Goal: Information Seeking & Learning: Learn about a topic

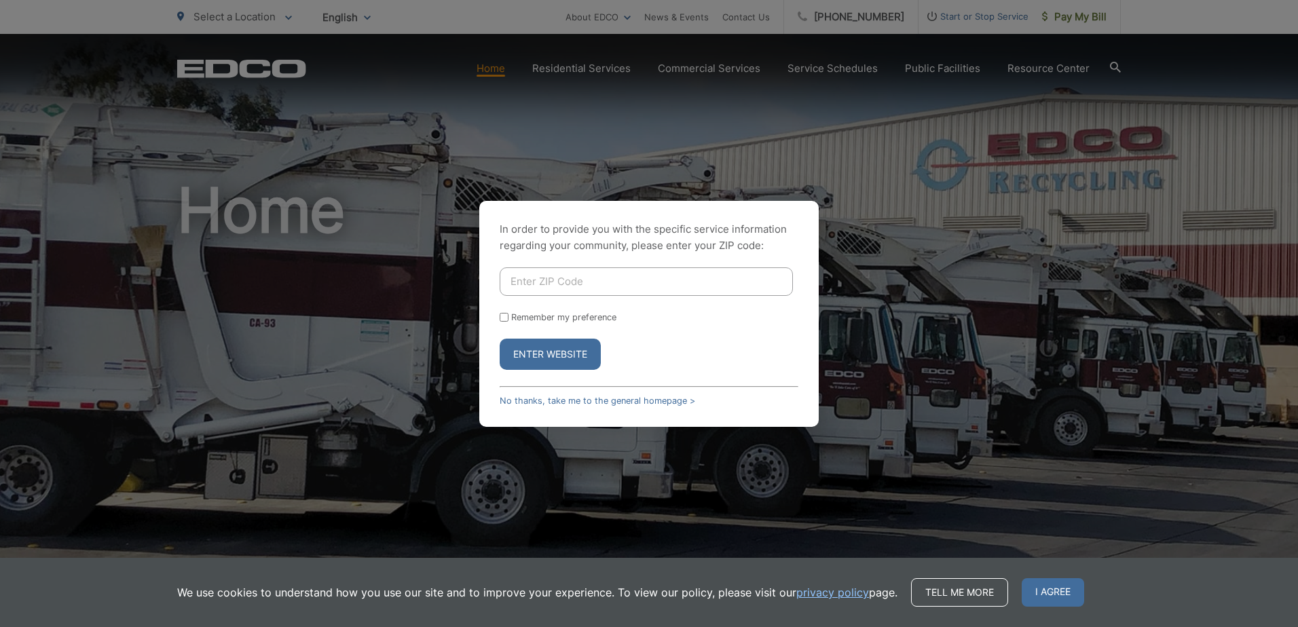
click at [530, 350] on button "Enter Website" at bounding box center [550, 354] width 101 height 31
click at [530, 351] on button "Enter Website" at bounding box center [550, 354] width 101 height 31
click at [547, 350] on button "Enter Website" at bounding box center [550, 354] width 101 height 31
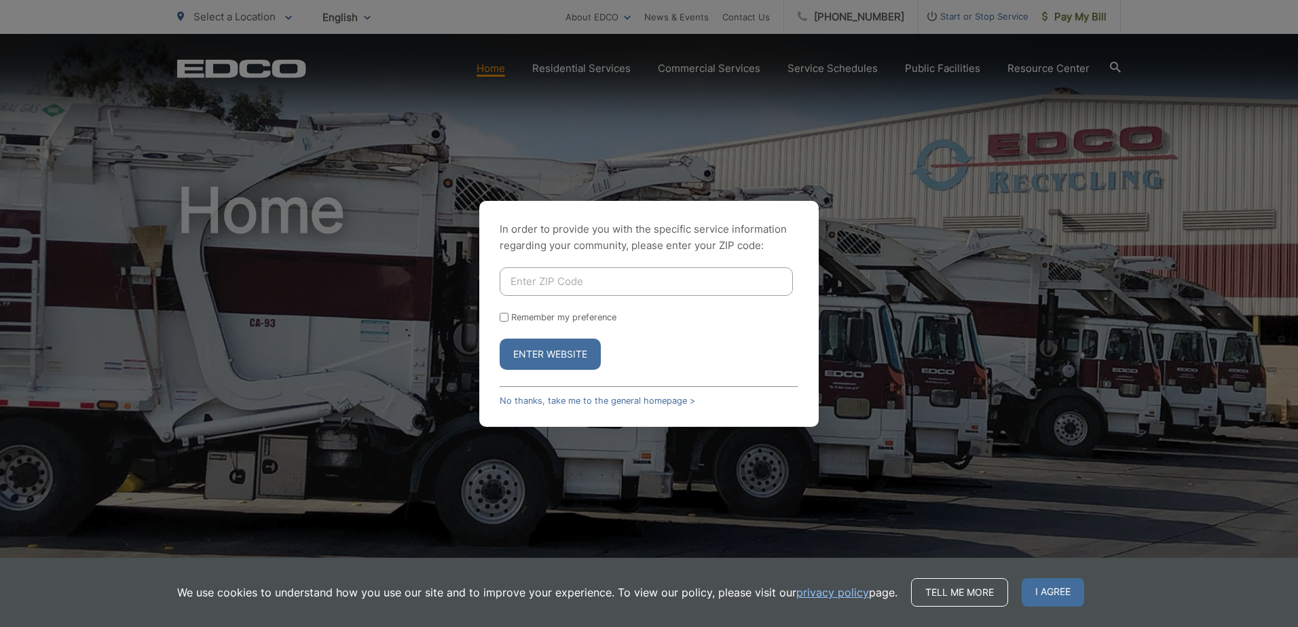
click at [547, 350] on button "Enter Website" at bounding box center [550, 354] width 101 height 31
click at [548, 350] on button "Enter Website" at bounding box center [550, 354] width 101 height 31
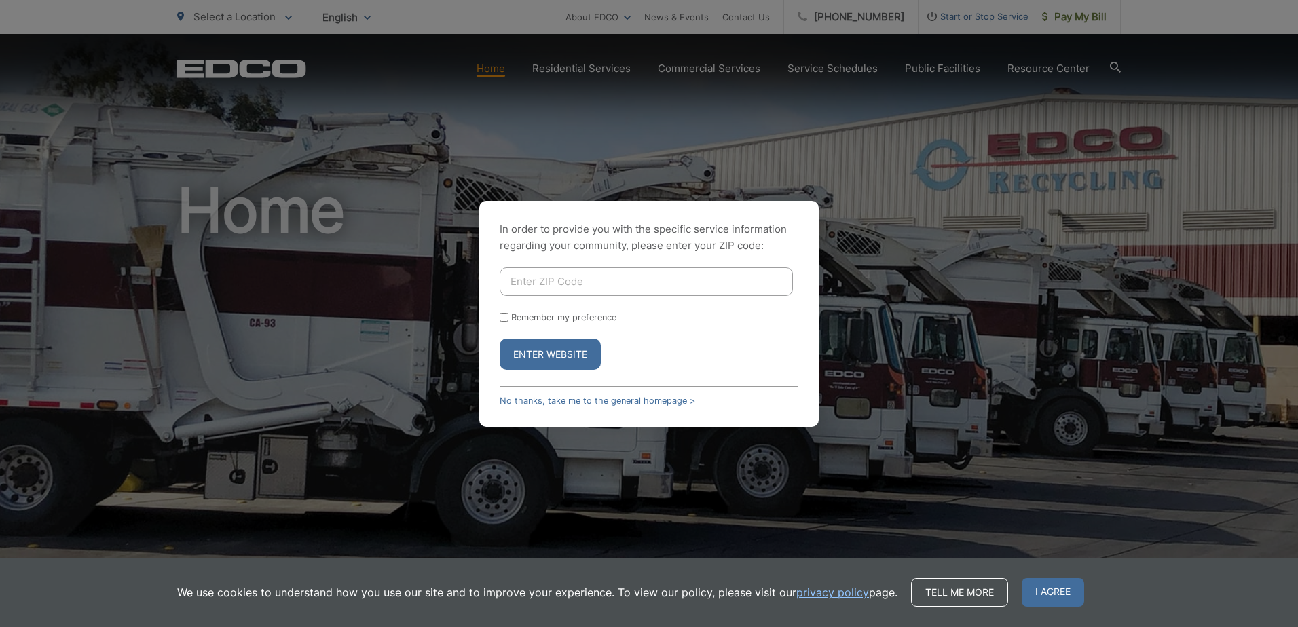
click at [548, 350] on button "Enter Website" at bounding box center [550, 354] width 101 height 31
click at [523, 278] on input "Enter ZIP Code" at bounding box center [646, 282] width 293 height 29
type input "90245"
click at [502, 316] on input "Remember my preference" at bounding box center [504, 317] width 9 height 9
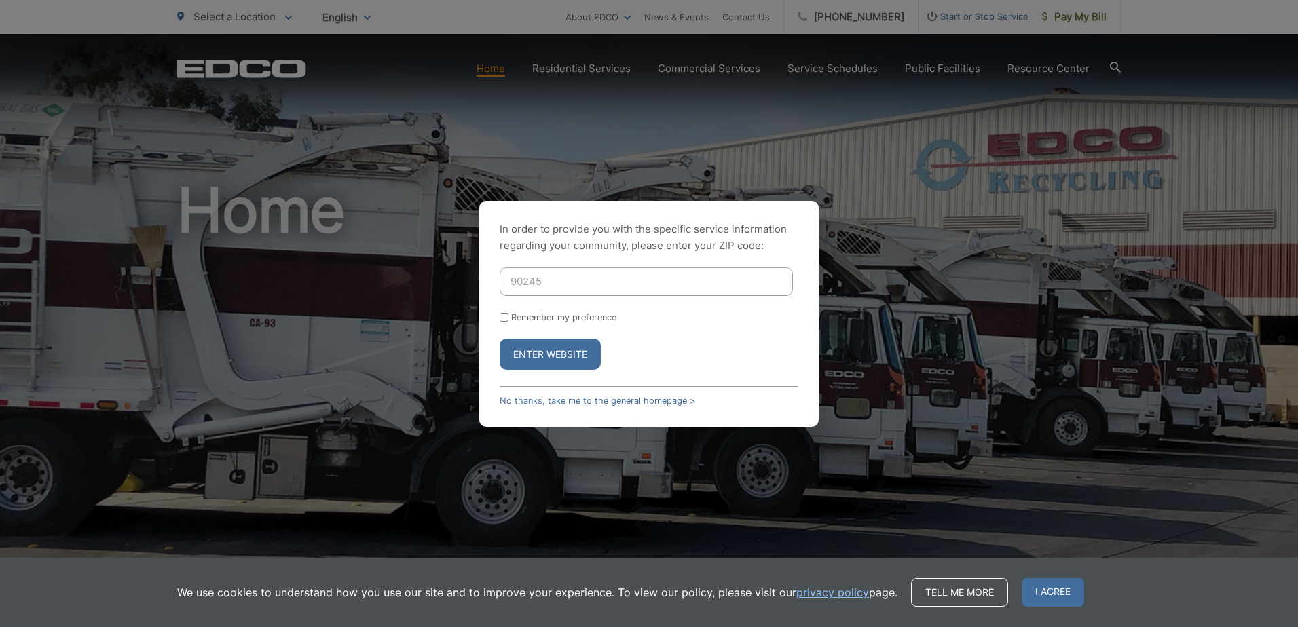
checkbox input "true"
click at [532, 352] on button "Enter Website" at bounding box center [550, 354] width 101 height 31
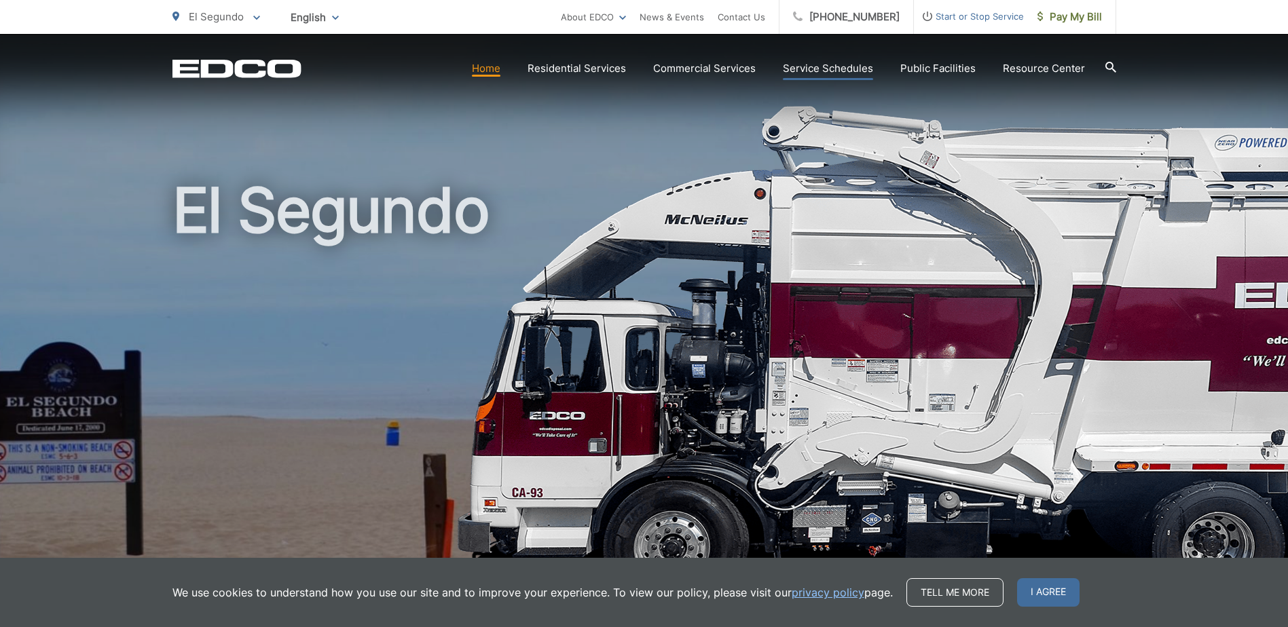
click at [812, 69] on link "Service Schedules" at bounding box center [828, 68] width 90 height 16
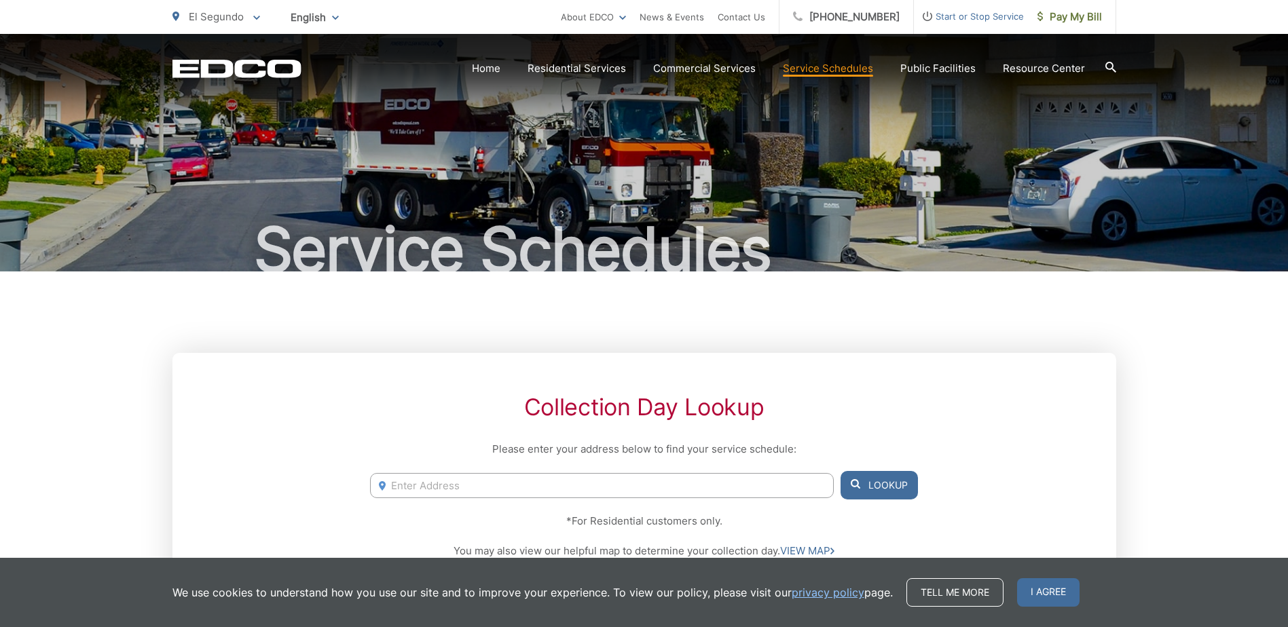
click at [441, 489] on input "Enter Address" at bounding box center [601, 485] width 463 height 25
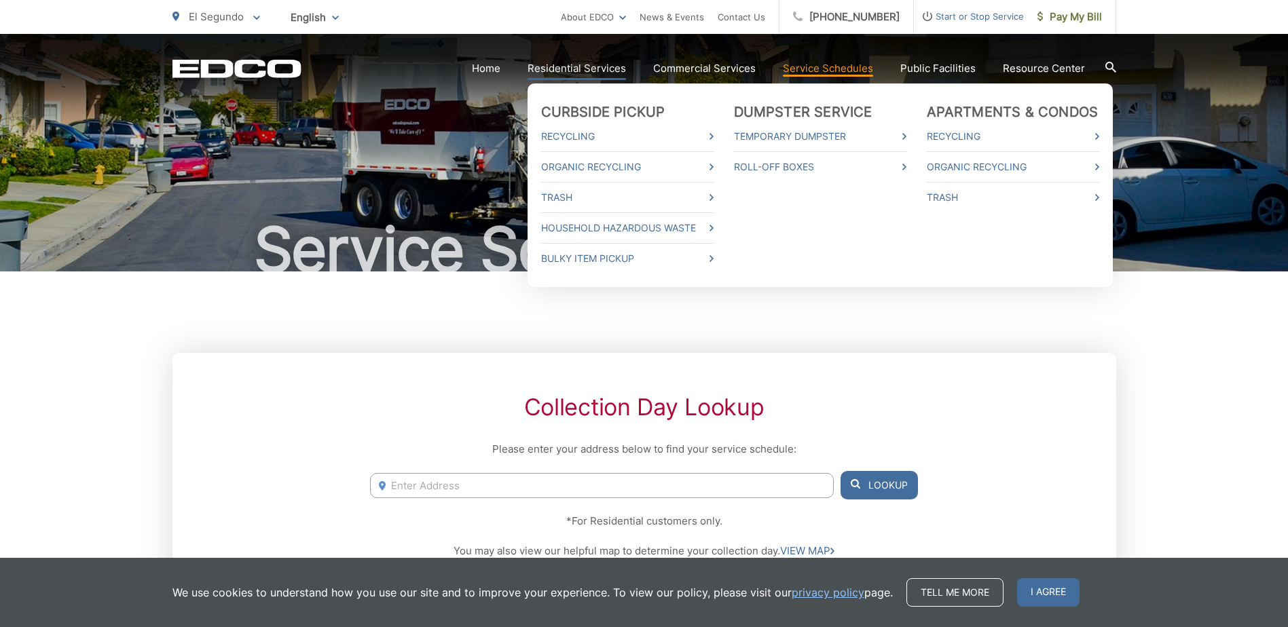
click at [569, 67] on link "Residential Services" at bounding box center [577, 68] width 98 height 16
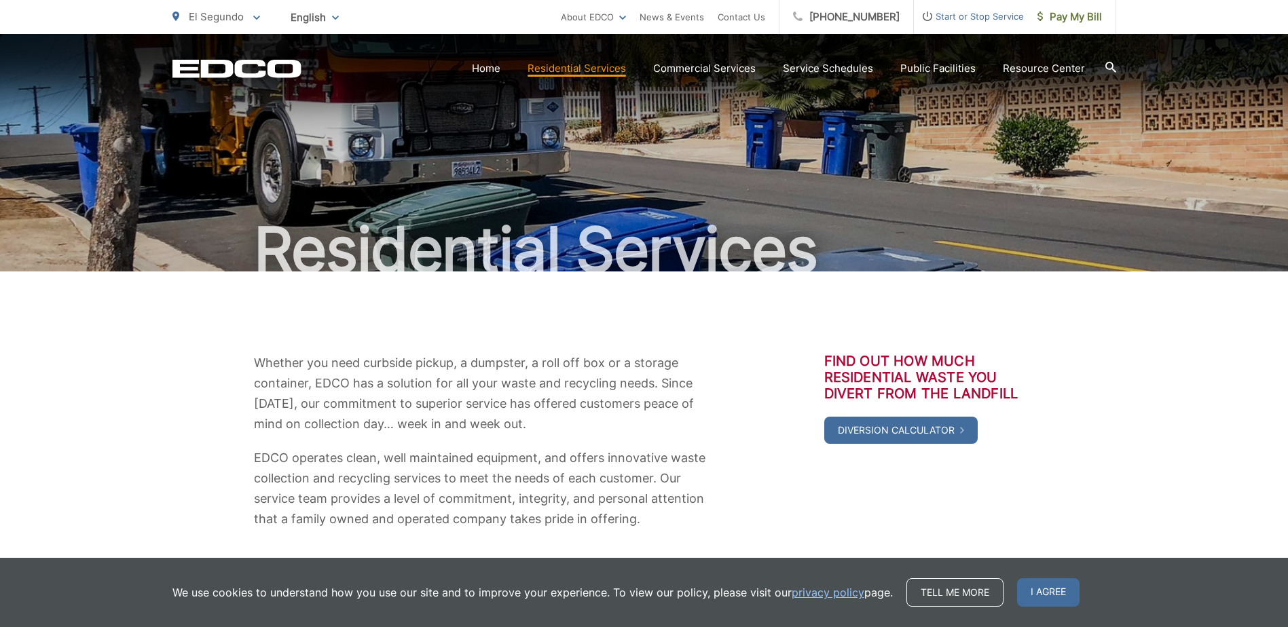
click at [1107, 60] on div at bounding box center [1110, 69] width 11 height 26
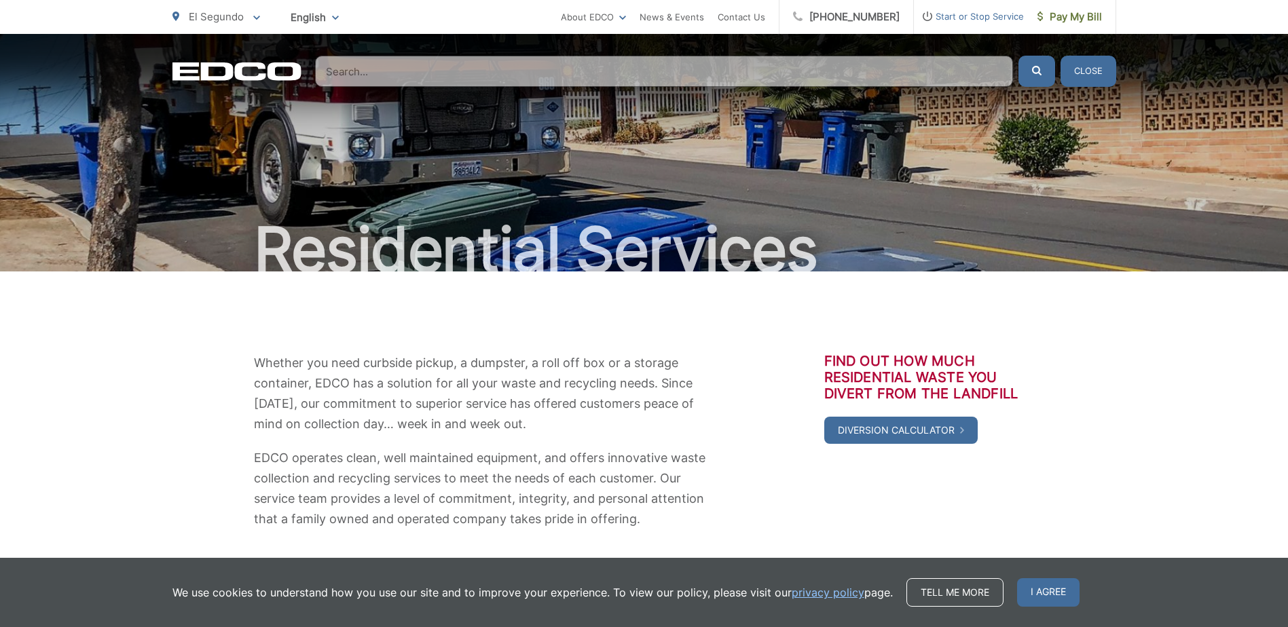
click at [331, 72] on input "Search" at bounding box center [664, 71] width 698 height 31
click at [601, 202] on div "Residential Services" at bounding box center [644, 153] width 944 height 238
click at [260, 242] on h1 "Residential Services" at bounding box center [644, 250] width 944 height 68
